Goal: Information Seeking & Learning: Understand process/instructions

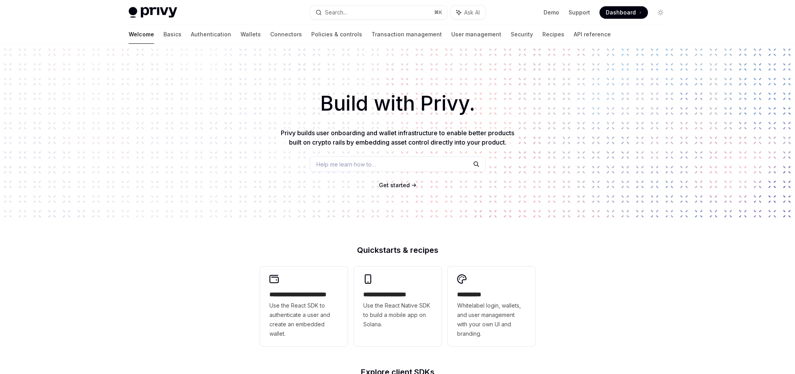
scroll to position [248, 0]
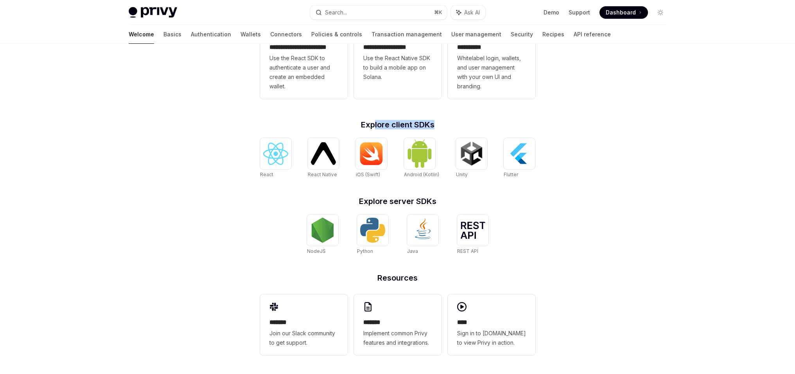
drag, startPoint x: 373, startPoint y: 120, endPoint x: 444, endPoint y: 125, distance: 71.4
click at [444, 125] on h2 "Explore client SDKs" at bounding box center [397, 125] width 275 height 8
drag, startPoint x: 399, startPoint y: 197, endPoint x: 461, endPoint y: 195, distance: 62.3
click at [432, 196] on div "**********" at bounding box center [398, 187] width 300 height 376
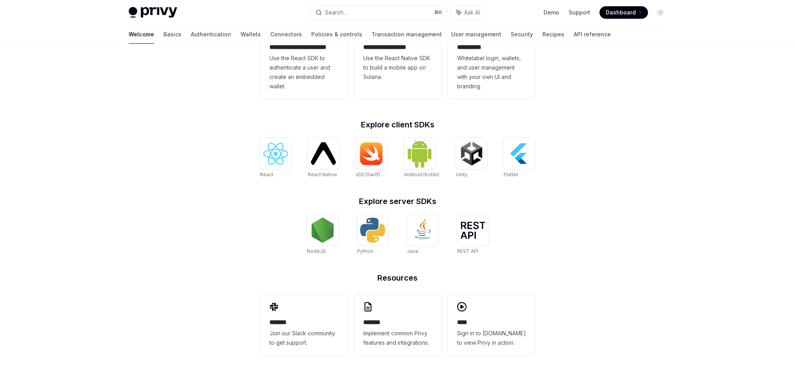
click at [461, 195] on div "**********" at bounding box center [398, 187] width 300 height 376
drag, startPoint x: 374, startPoint y: 282, endPoint x: 413, endPoint y: 286, distance: 39.3
click at [413, 286] on div "**********" at bounding box center [398, 187] width 300 height 376
click at [382, 301] on div "******* Implement common Privy features and integrations." at bounding box center [398, 325] width 88 height 61
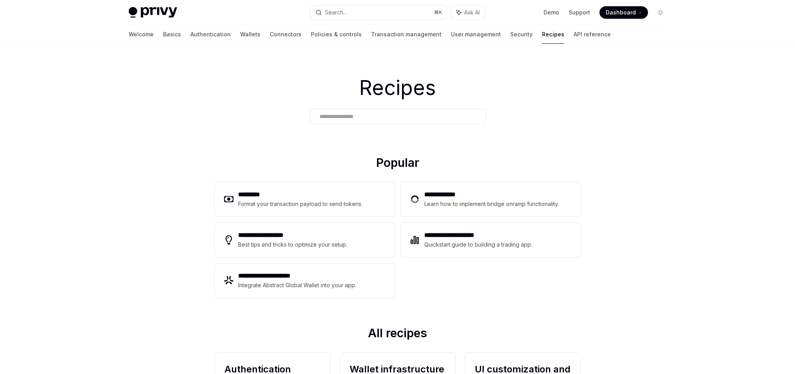
scroll to position [5, 0]
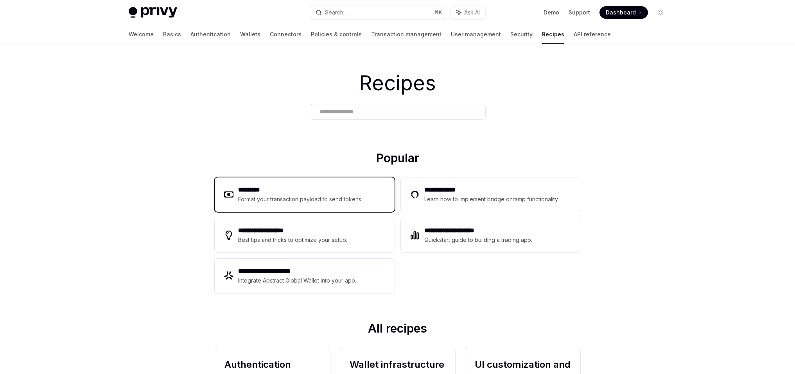
click at [334, 193] on h2 "*********" at bounding box center [300, 189] width 125 height 9
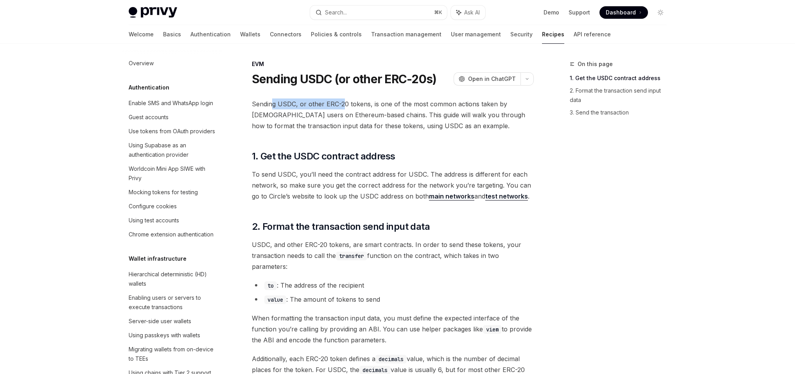
drag, startPoint x: 330, startPoint y: 108, endPoint x: 342, endPoint y: 108, distance: 11.7
click at [342, 108] on span "Sending USDC, or other ERC-20 tokens, is one of the most common actions taken b…" at bounding box center [393, 115] width 282 height 33
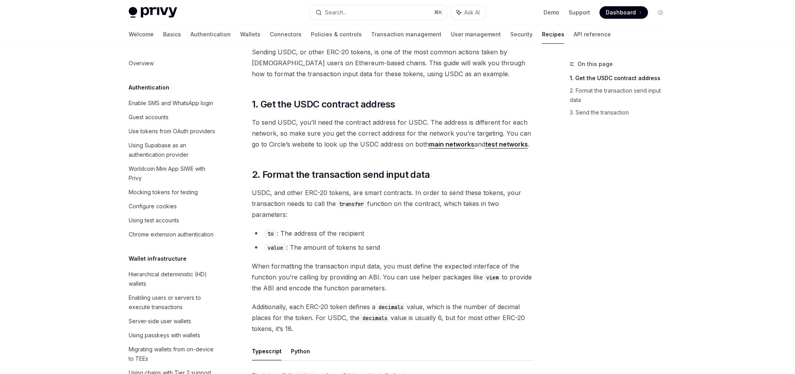
scroll to position [127, 0]
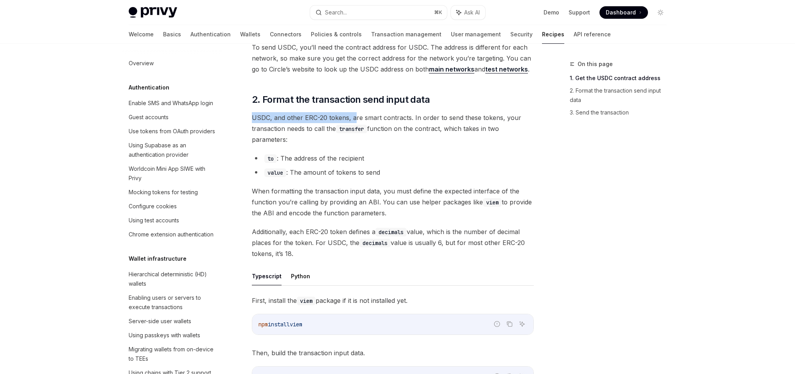
drag, startPoint x: 299, startPoint y: 108, endPoint x: 354, endPoint y: 121, distance: 56.0
click at [354, 121] on div "Sending USDC, or other ERC-20 tokens, is one of the most common actions taken b…" at bounding box center [393, 348] width 282 height 755
click at [354, 121] on span "USDC, and other ERC-20 tokens, are smart contracts. In order to send these toke…" at bounding box center [393, 128] width 282 height 33
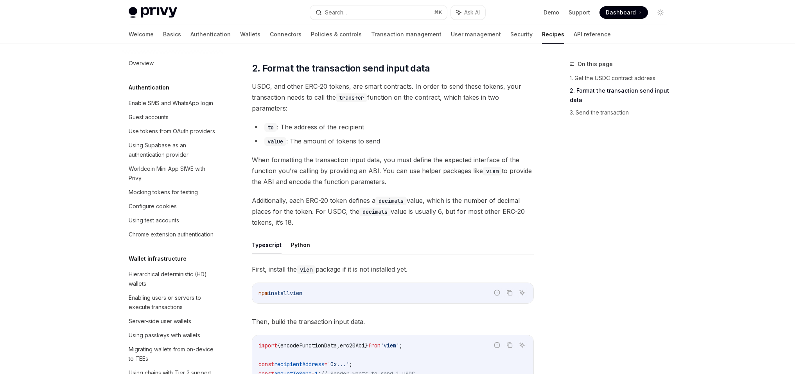
scroll to position [225, 0]
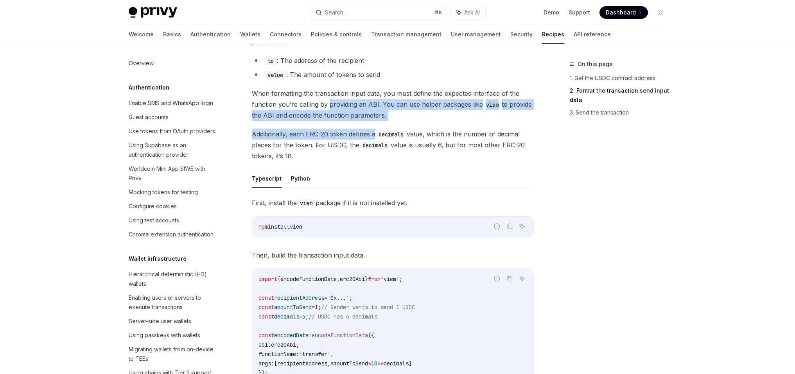
drag, startPoint x: 329, startPoint y: 103, endPoint x: 375, endPoint y: 133, distance: 55.0
click at [375, 133] on div "Sending USDC, or other ERC-20 tokens, is one of the most common actions taken b…" at bounding box center [393, 251] width 282 height 755
click at [375, 133] on span "Additionally, each ERC-20 token defines a decimals value, which is the number o…" at bounding box center [393, 145] width 282 height 33
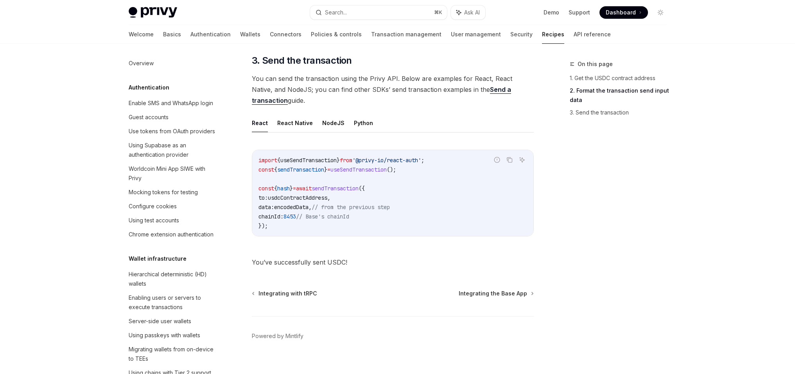
scroll to position [579, 0]
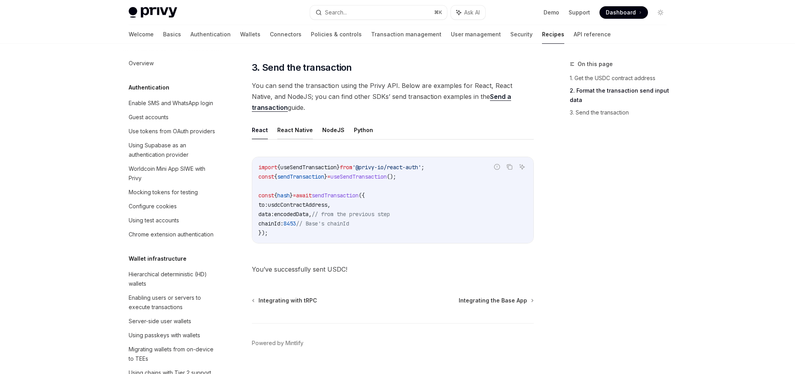
click at [294, 135] on button "React Native" at bounding box center [295, 130] width 36 height 18
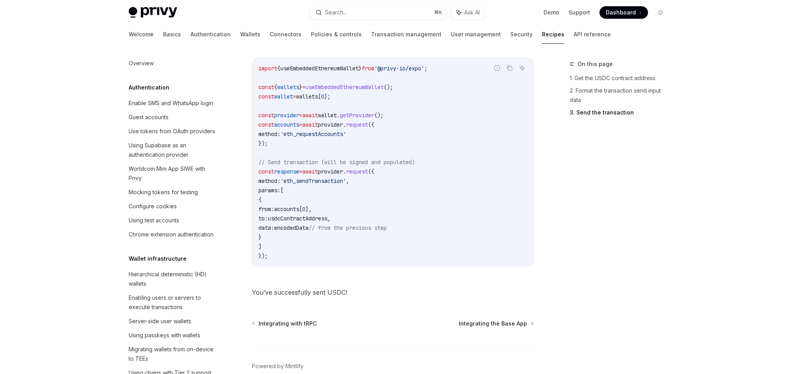
scroll to position [656, 0]
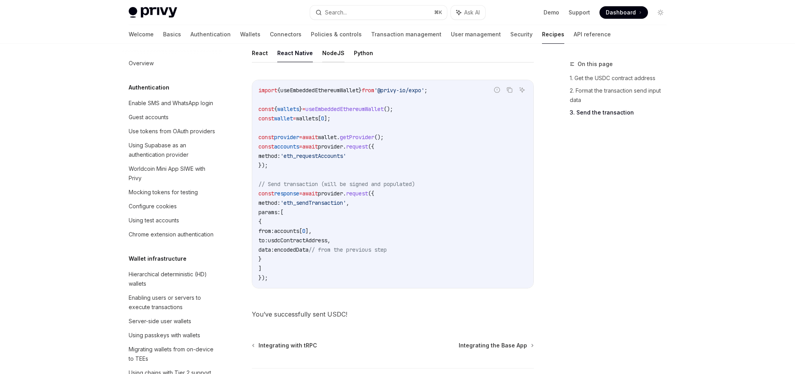
click at [336, 52] on button "NodeJS" at bounding box center [333, 53] width 22 height 18
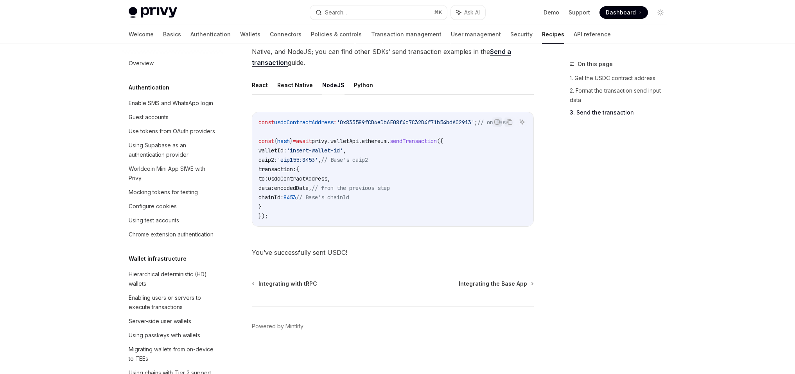
scroll to position [627, 0]
click at [354, 82] on button "Python" at bounding box center [363, 85] width 19 height 18
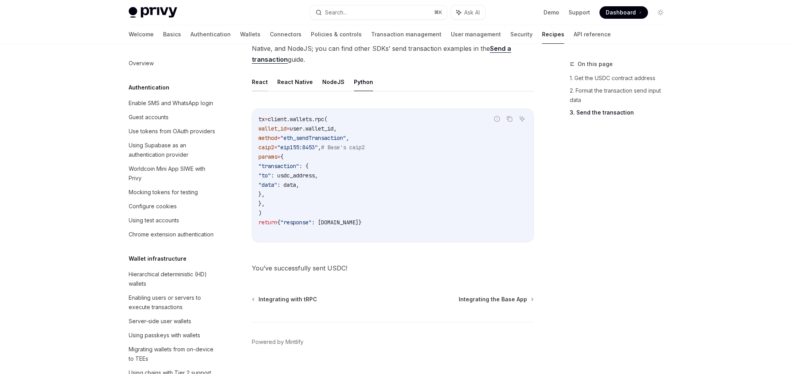
click at [261, 83] on button "React" at bounding box center [260, 82] width 16 height 18
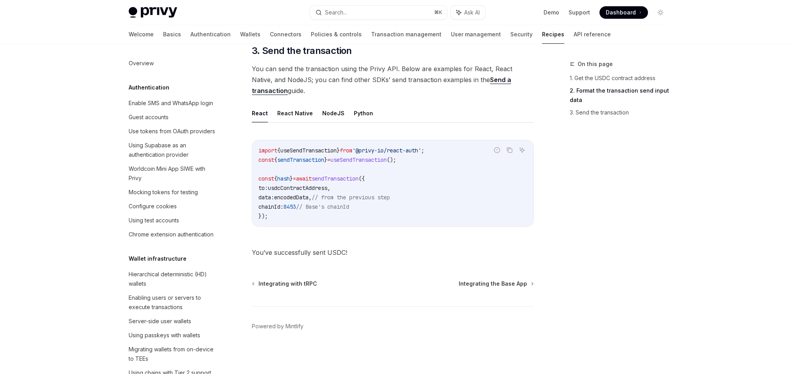
scroll to position [464, 0]
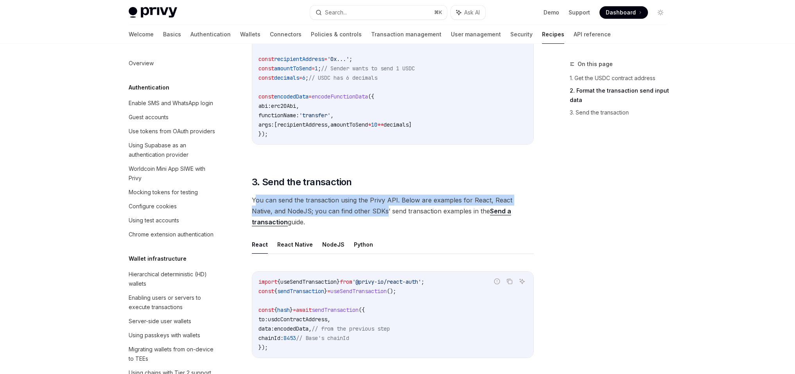
drag, startPoint x: 255, startPoint y: 200, endPoint x: 362, endPoint y: 216, distance: 107.6
click at [362, 216] on span "You can send the transaction using the Privy API. Below are examples for React,…" at bounding box center [393, 211] width 282 height 33
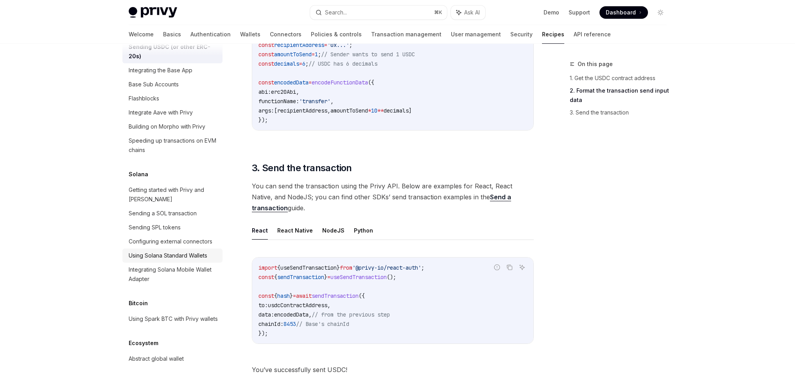
scroll to position [1203, 0]
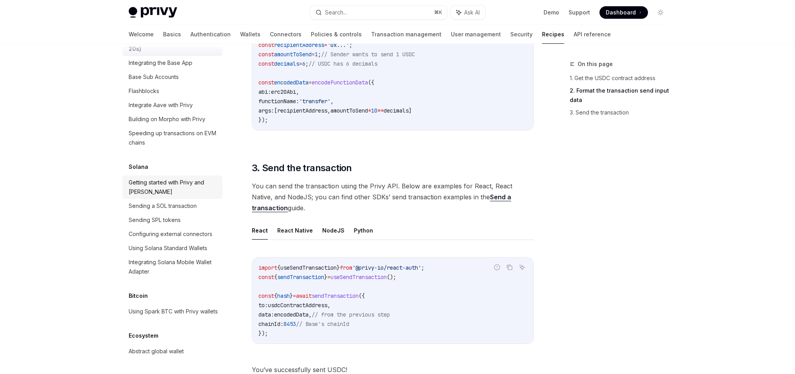
click at [171, 197] on div "Getting started with Privy and [PERSON_NAME]" at bounding box center [173, 187] width 89 height 19
type textarea "*"
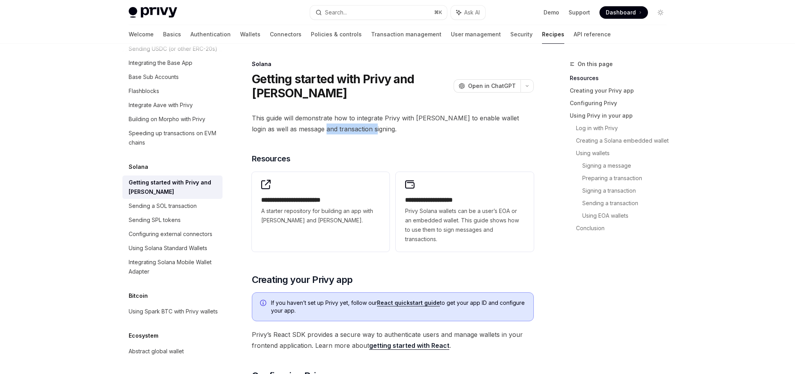
drag, startPoint x: 334, startPoint y: 126, endPoint x: 380, endPoint y: 128, distance: 46.2
click at [374, 128] on span "This guide will demonstrate how to integrate Privy with [PERSON_NAME] to enable…" at bounding box center [393, 124] width 282 height 22
click at [380, 128] on span "This guide will demonstrate how to integrate Privy with [PERSON_NAME] to enable…" at bounding box center [393, 124] width 282 height 22
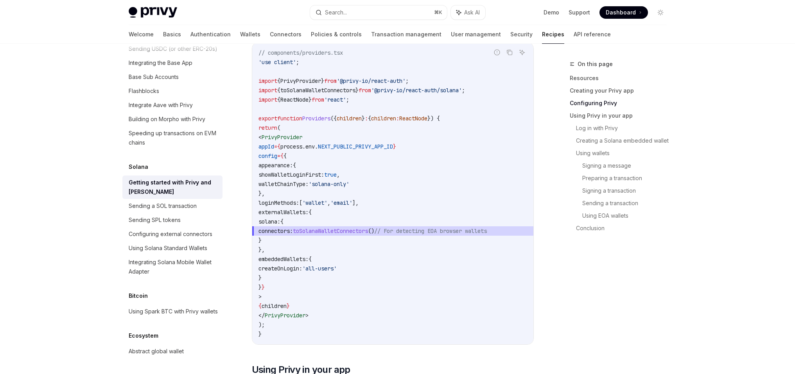
scroll to position [386, 0]
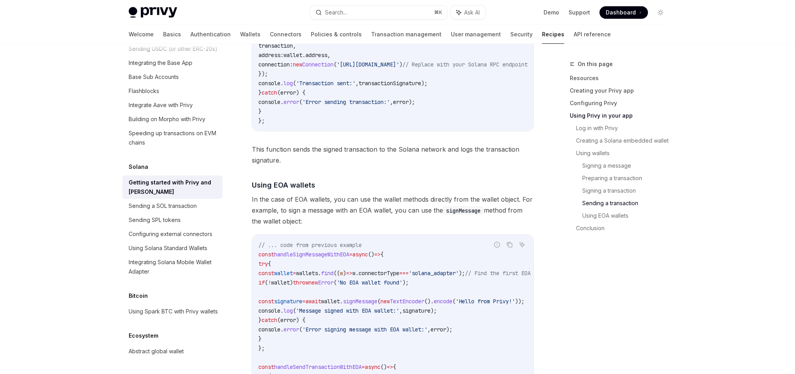
drag, startPoint x: 296, startPoint y: 201, endPoint x: 344, endPoint y: 302, distance: 111.6
click at [334, 286] on span "Error" at bounding box center [326, 282] width 16 height 7
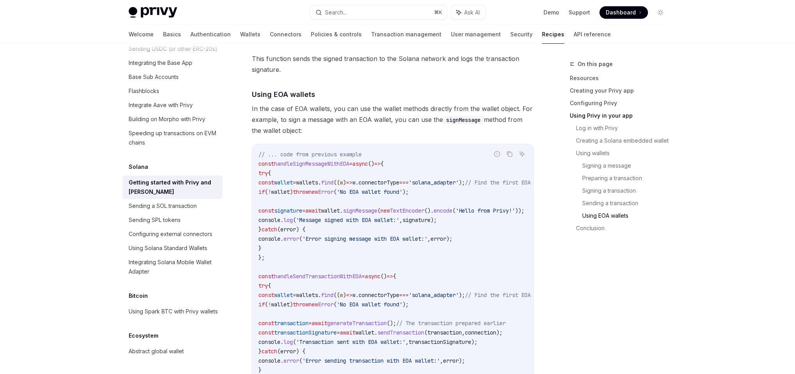
scroll to position [2711, 0]
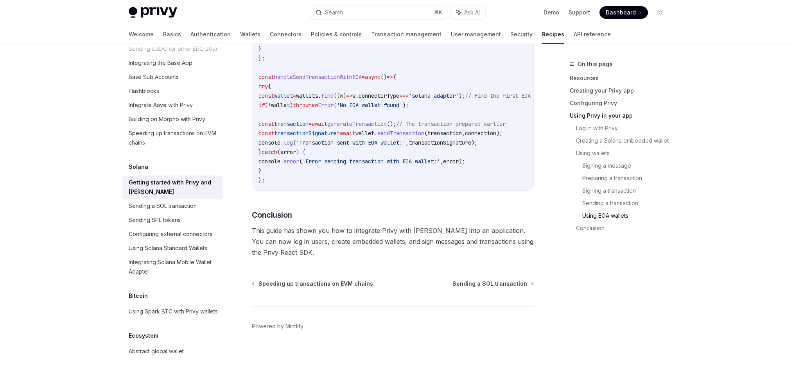
scroll to position [2711, 0]
